Goal: Task Accomplishment & Management: Complete application form

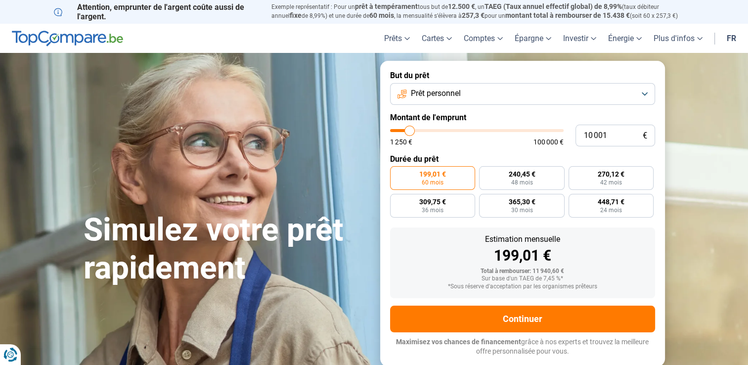
type input "9 750"
type input "9750"
type input "10 000"
type input "10000"
type input "10 250"
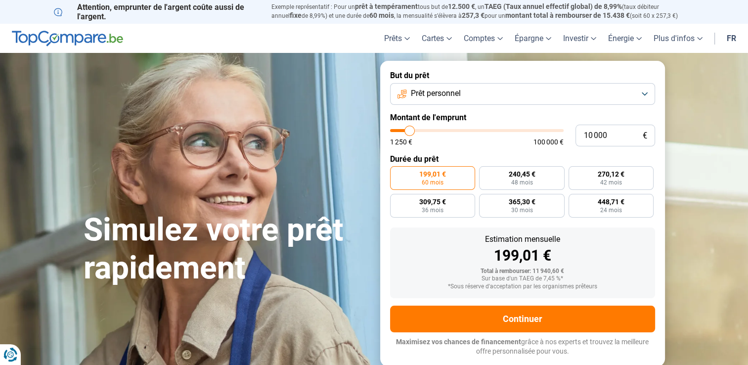
type input "10250"
type input "11 000"
type input "11000"
type input "11 500"
type input "11500"
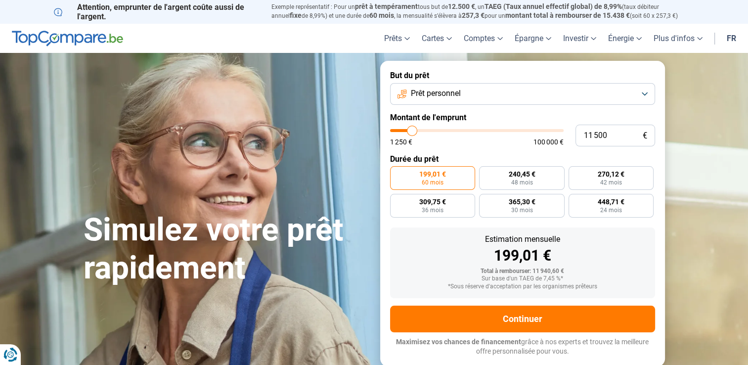
type input "11 750"
type input "11750"
type input "12 250"
type input "12250"
type input "12 500"
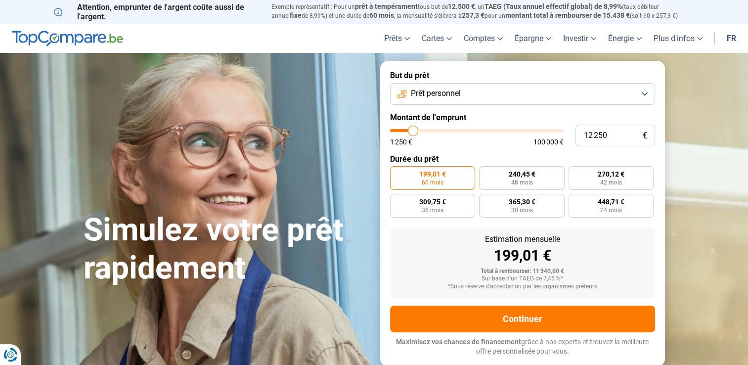
type input "12500"
type input "13 000"
type input "13000"
type input "13 750"
type input "13750"
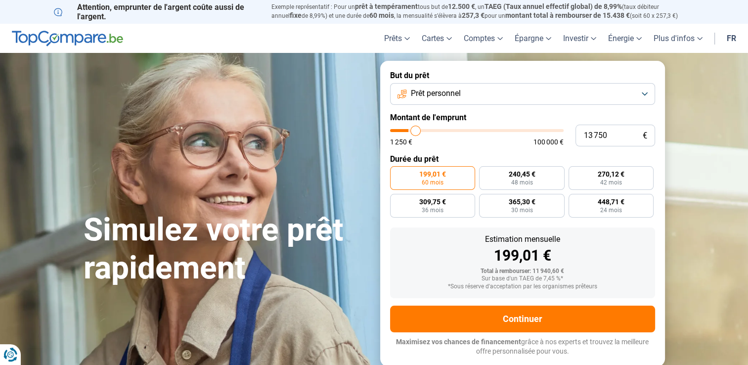
type input "14 250"
type input "14250"
type input "14 750"
type input "14750"
type input "15 750"
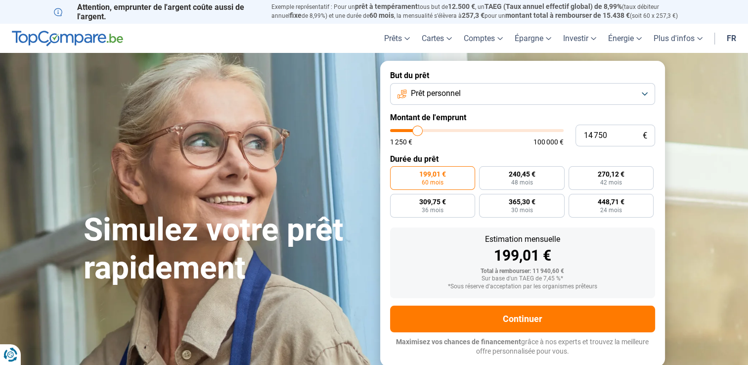
type input "15750"
type input "16 750"
type input "16750"
type input "18 250"
type input "18250"
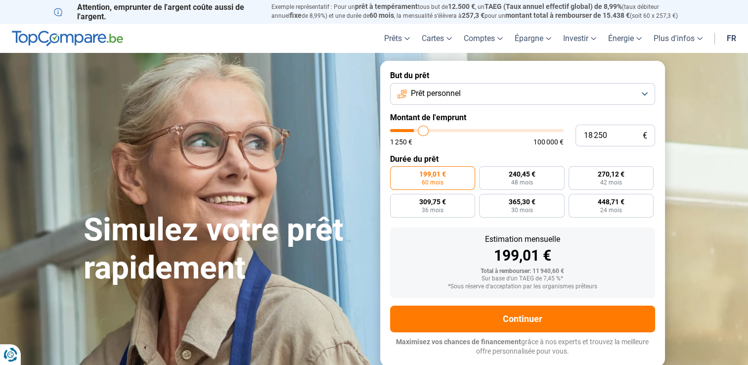
type input "18 500"
type input "18500"
type input "18 750"
type input "18750"
type input "19 000"
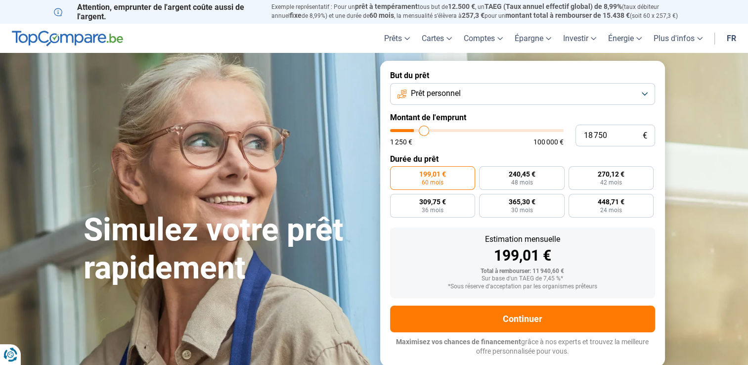
type input "19000"
type input "19 750"
type input "19750"
type input "21 500"
type input "21500"
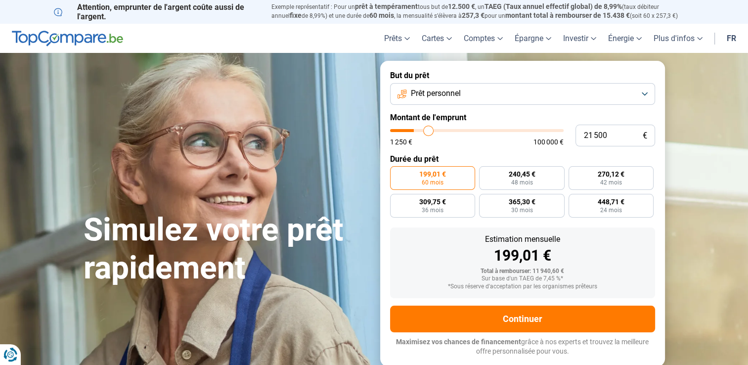
type input "25 500"
type input "25500"
type input "26 500"
type input "26500"
type input "26 750"
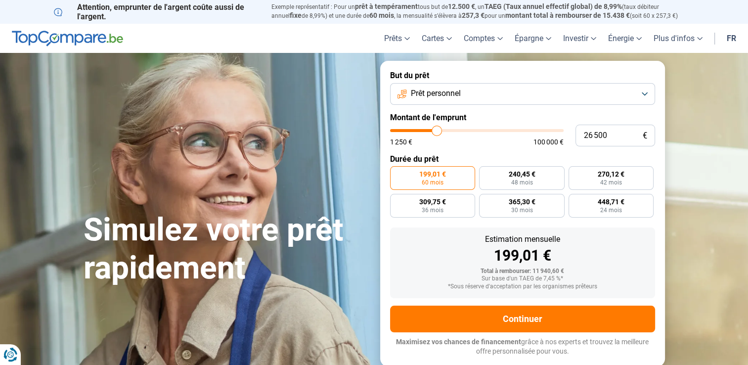
type input "26750"
type input "27 750"
type input "27750"
type input "28 000"
type input "28000"
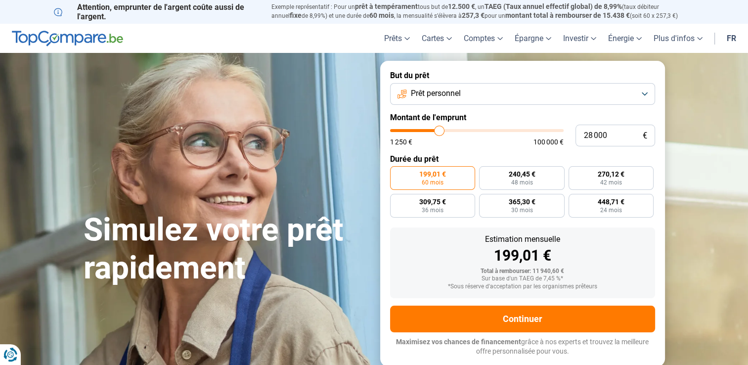
type input "28 250"
type input "28250"
type input "28 500"
type input "28500"
type input "28 750"
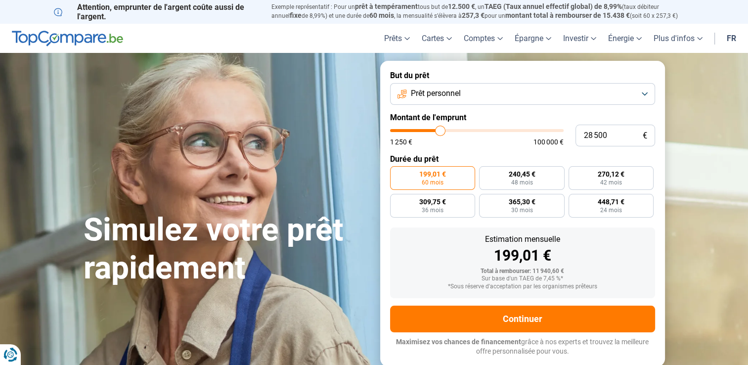
type input "28750"
type input "29 500"
type input "29500"
type input "30 000"
drag, startPoint x: 409, startPoint y: 129, endPoint x: 442, endPoint y: 129, distance: 33.6
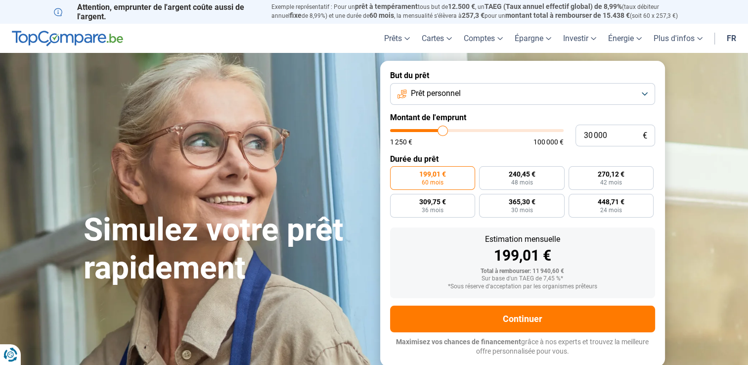
type input "30000"
click at [442, 129] on input "range" at bounding box center [477, 130] width 174 height 3
radio input "false"
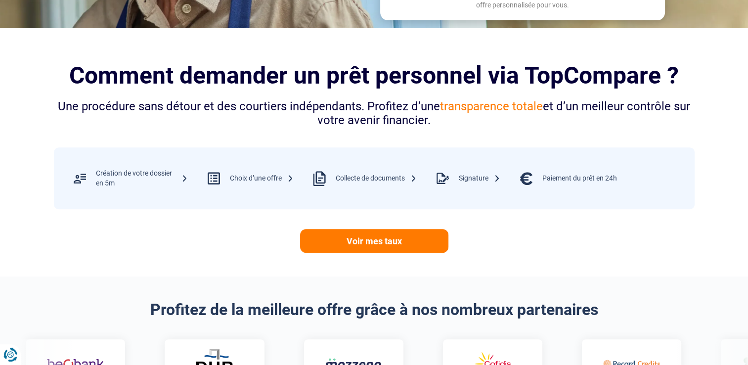
scroll to position [396, 0]
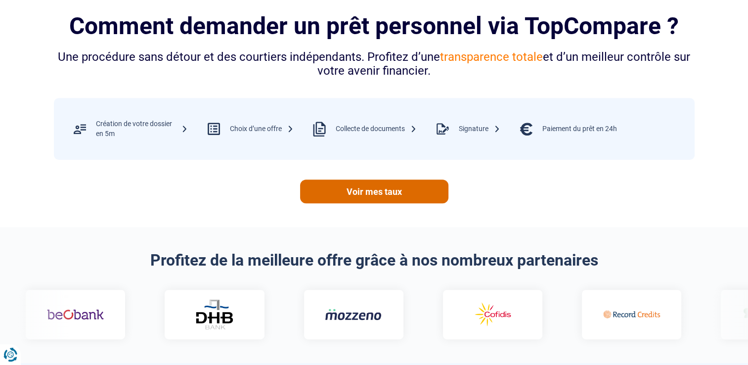
click at [368, 191] on link "Voir mes taux" at bounding box center [374, 191] width 148 height 24
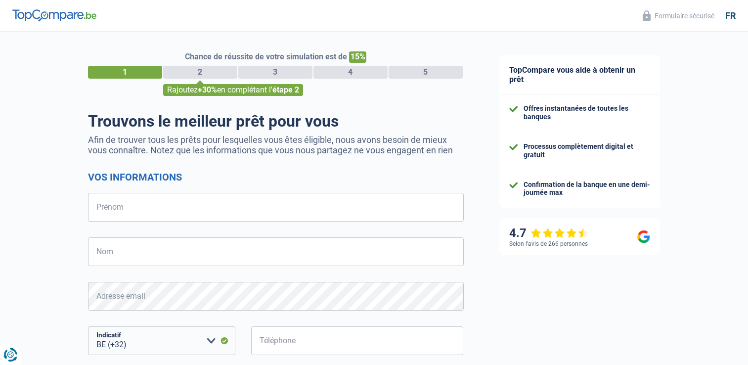
select select "32"
